Goal: Use online tool/utility: Utilize a website feature to perform a specific function

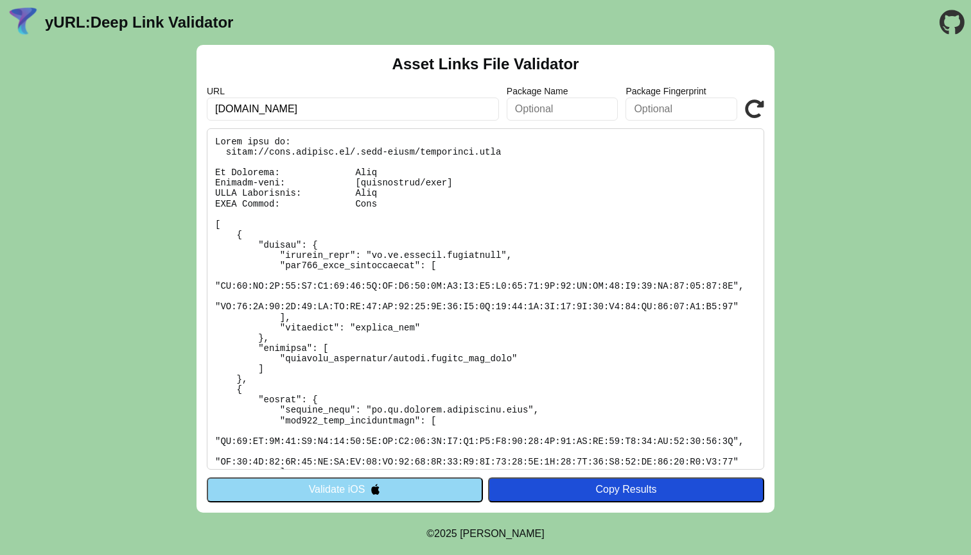
drag, startPoint x: 234, startPoint y: 112, endPoint x: 187, endPoint y: 106, distance: 47.9
click at [187, 106] on div "Asset Links File Validator URL test.mixergy.io Package Name Package Fingerprint…" at bounding box center [485, 279] width 971 height 468
click button "Validate" at bounding box center [0, 0] width 0 height 0
type input "[DOMAIN_NAME]"
click button "Validate" at bounding box center [0, 0] width 0 height 0
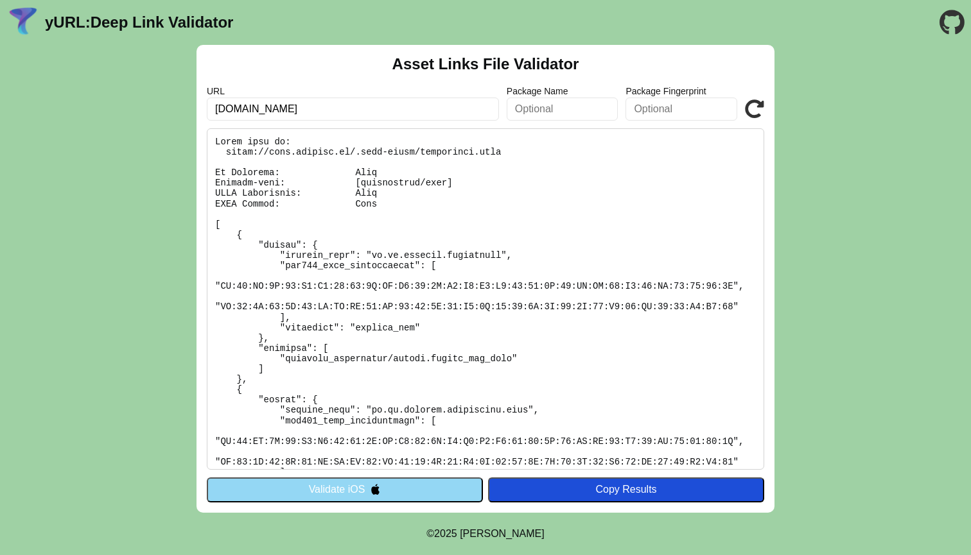
click at [234, 109] on input "test.mixergy.io" at bounding box center [353, 109] width 292 height 23
type input "www.mixergy.io"
click button "Validate" at bounding box center [0, 0] width 0 height 0
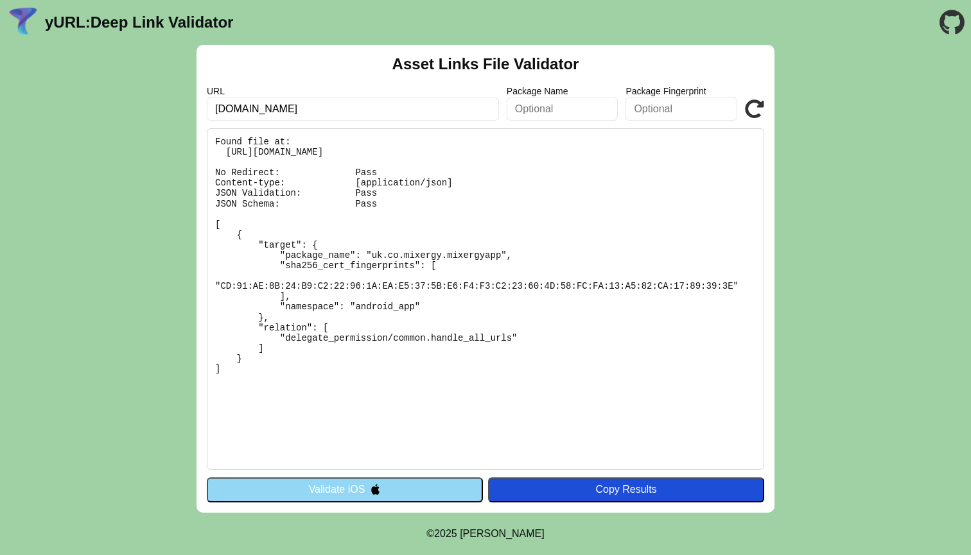
click at [757, 105] on icon at bounding box center [754, 108] width 19 height 19
click at [380, 492] on img at bounding box center [375, 489] width 11 height 11
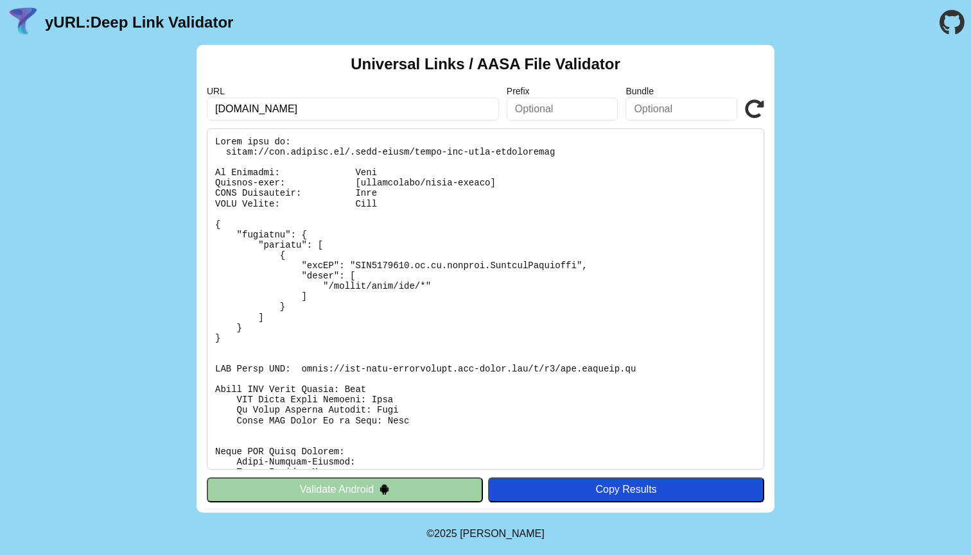
click at [240, 112] on input "[DOMAIN_NAME]" at bounding box center [353, 109] width 292 height 23
type input "[DOMAIN_NAME]"
click button "Validate" at bounding box center [0, 0] width 0 height 0
